Goal: Find specific page/section: Find specific page/section

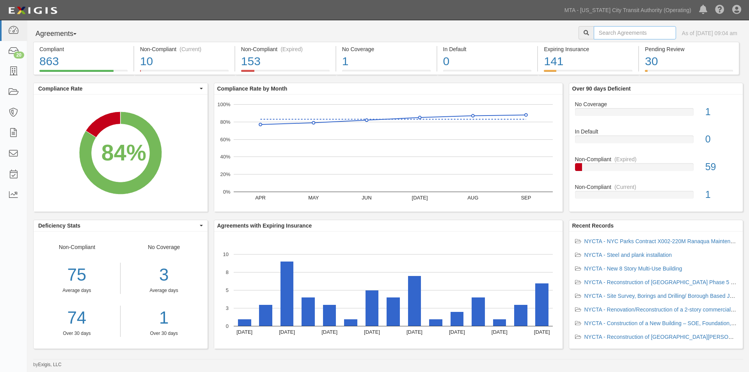
click at [618, 31] on input "text" at bounding box center [635, 32] width 82 height 13
click at [618, 31] on input "ins1528\" at bounding box center [635, 32] width 82 height 13
type input "ins1528"
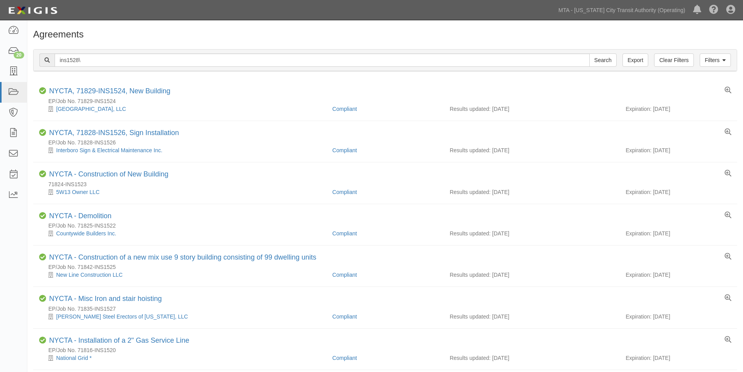
drag, startPoint x: 191, startPoint y: 44, endPoint x: 85, endPoint y: 51, distance: 106.7
click at [96, 37] on h1 "Agreements" at bounding box center [385, 34] width 704 height 10
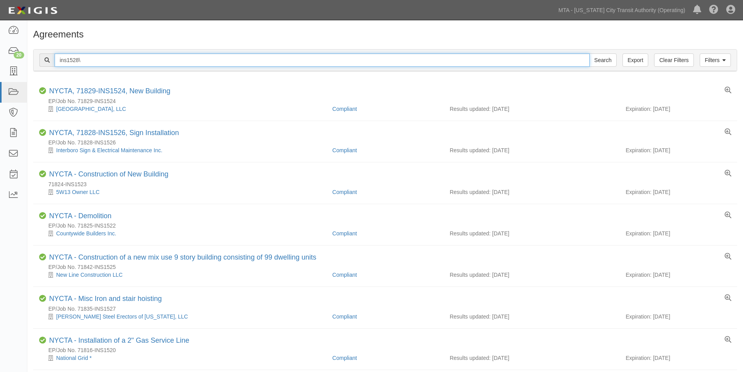
click at [84, 65] on input "ins1528\" at bounding box center [322, 59] width 535 height 13
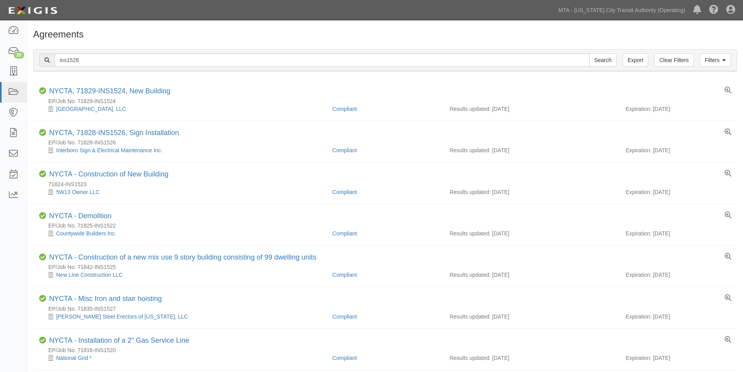
drag, startPoint x: 225, startPoint y: 28, endPoint x: 167, endPoint y: 29, distance: 58.1
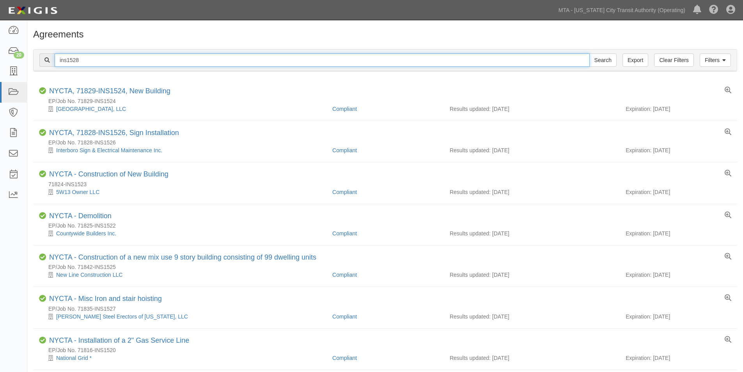
click at [135, 60] on input "ins1528" at bounding box center [322, 59] width 535 height 13
click at [94, 61] on input "ins1528" at bounding box center [322, 59] width 535 height 13
drag, startPoint x: 65, startPoint y: 60, endPoint x: 50, endPoint y: 60, distance: 14.8
click at [50, 60] on div "ins1528 Search" at bounding box center [327, 59] width 577 height 13
drag, startPoint x: 67, startPoint y: 59, endPoint x: 47, endPoint y: 60, distance: 19.9
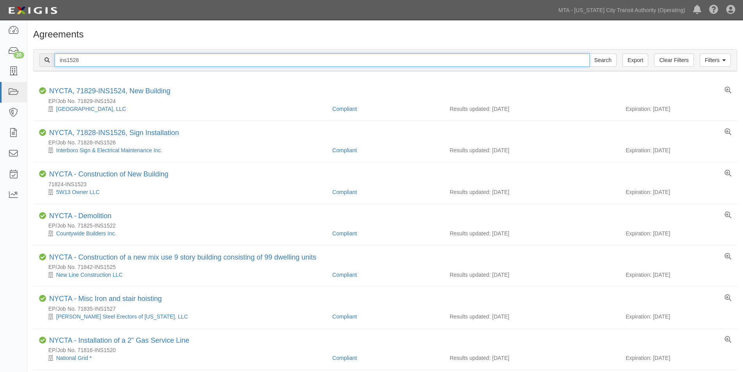
click at [47, 60] on div "ins1528 Search" at bounding box center [327, 59] width 577 height 13
type input "INS1528"
click at [589, 53] on input "Search" at bounding box center [602, 59] width 27 height 13
